Goal: Information Seeking & Learning: Learn about a topic

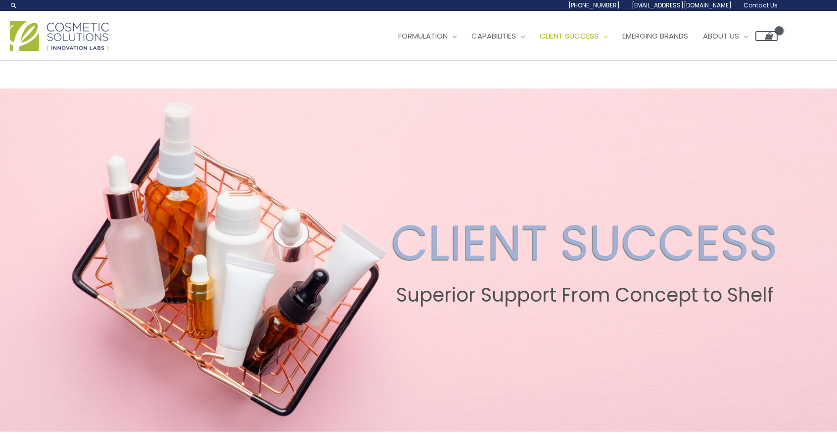
click at [89, 51] on img at bounding box center [59, 36] width 99 height 30
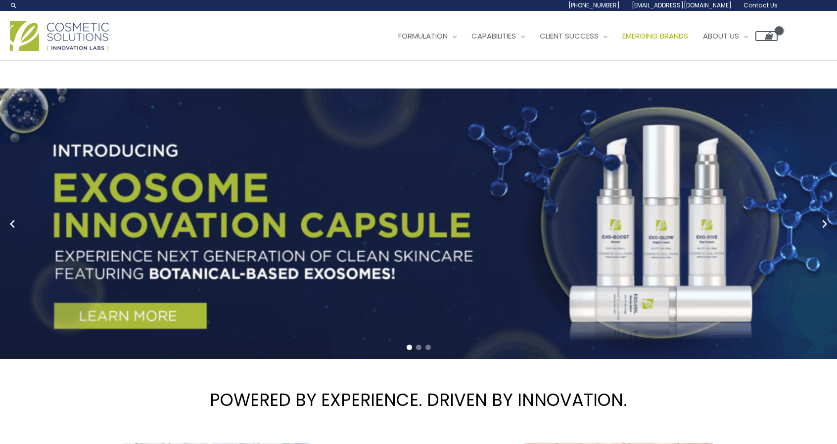
click at [622, 41] on span "Emerging Brands" at bounding box center [655, 36] width 66 height 10
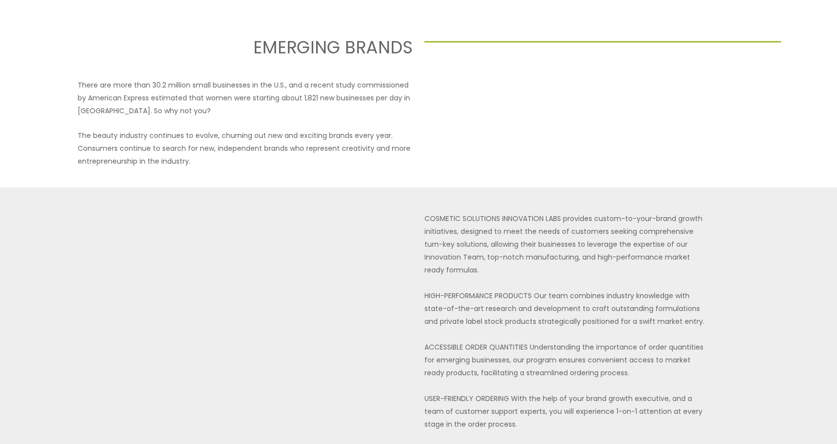
scroll to position [198, 0]
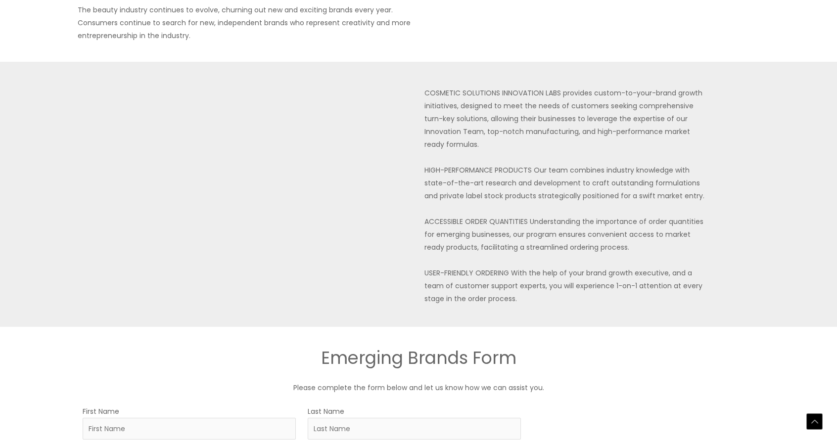
drag, startPoint x: 256, startPoint y: 142, endPoint x: 418, endPoint y: 134, distance: 162.4
click at [418, 134] on div "EMERGING BRANDS There are more than 30.2 million small businesses in the U.S., …" at bounding box center [419, 312] width 594 height 843
copy h2 "EMERGING BRANDS"
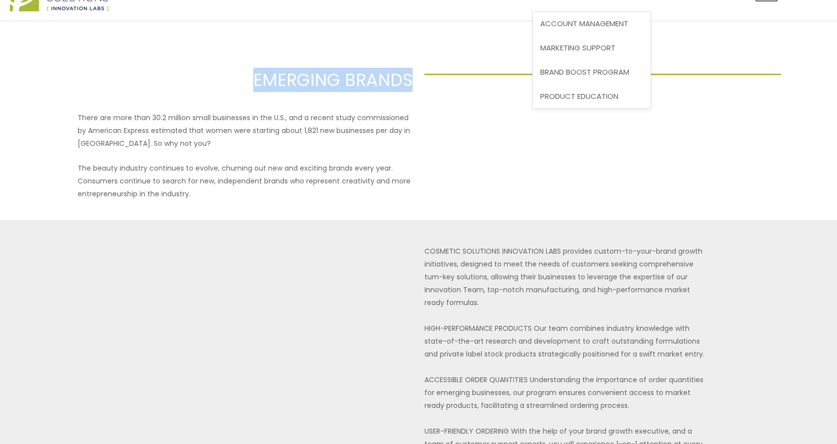
scroll to position [0, 0]
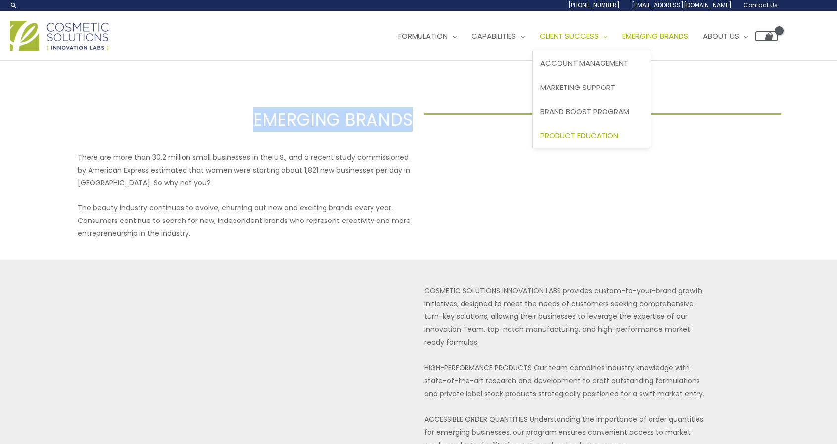
click at [540, 141] on span "Product Education" at bounding box center [579, 136] width 78 height 10
